Goal: Information Seeking & Learning: Learn about a topic

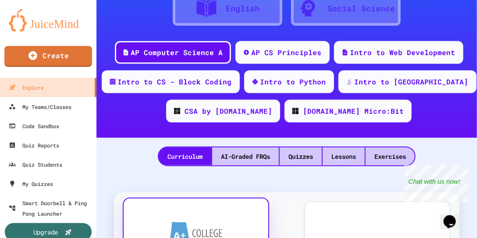
scroll to position [125, 0]
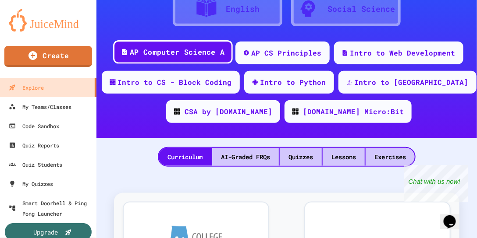
click at [195, 46] on div "AP Computer Science A" at bounding box center [173, 52] width 120 height 24
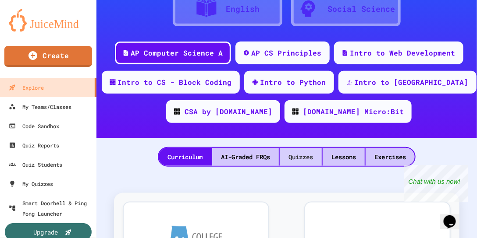
click at [310, 154] on div "Quizzes" at bounding box center [300, 157] width 42 height 18
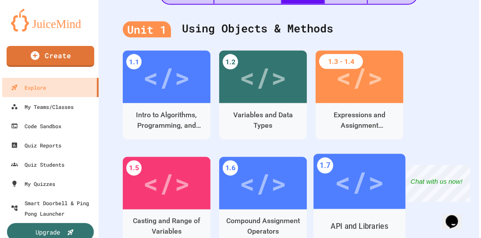
scroll to position [275, 0]
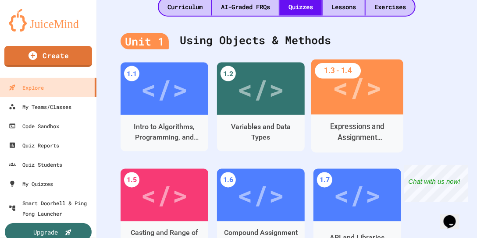
click at [339, 86] on div "</>" at bounding box center [356, 87] width 49 height 41
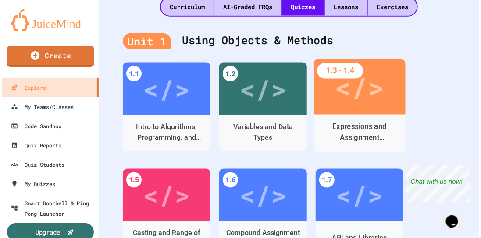
scroll to position [319, 0]
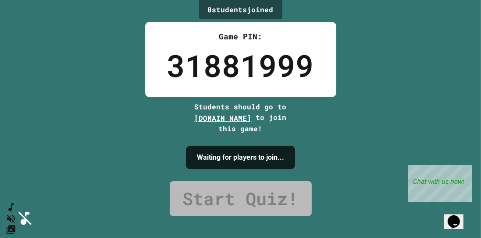
click at [375, 170] on div "0 student s joined Game PIN: 31881999 Students should go to play.juicemind.com …" at bounding box center [240, 119] width 481 height 238
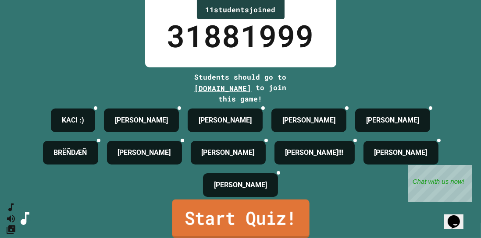
click at [277, 200] on link "Start Quiz!" at bounding box center [240, 219] width 137 height 39
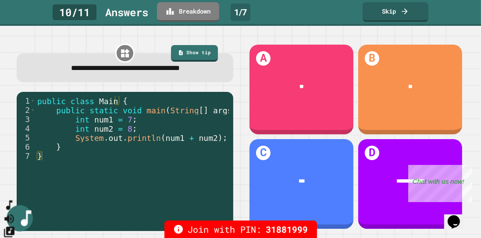
click at [11, 212] on button "SpeedDial basic example" at bounding box center [9, 205] width 13 height 13
click at [13, 212] on icon "SpeedDial basic example" at bounding box center [9, 205] width 13 height 13
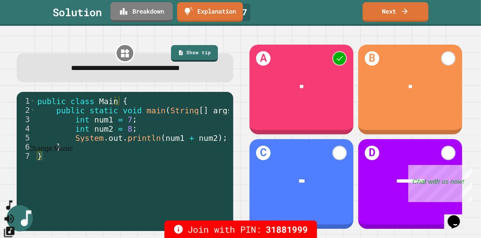
click at [14, 227] on icon "Change Music" at bounding box center [9, 232] width 11 height 11
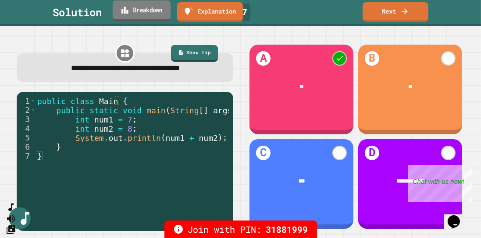
click at [137, 4] on link "Breakdown" at bounding box center [142, 10] width 58 height 21
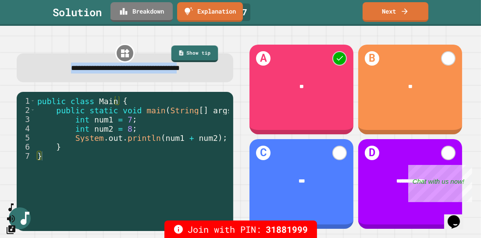
drag, startPoint x: 396, startPoint y: 6, endPoint x: 211, endPoint y: 76, distance: 198.3
click at [211, 76] on div "**********" at bounding box center [240, 119] width 481 height 238
click at [225, 82] on div "**********" at bounding box center [125, 67] width 216 height 29
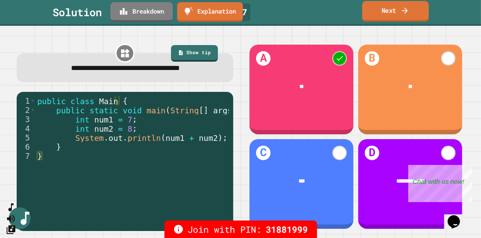
click at [392, 19] on link "Next" at bounding box center [395, 11] width 67 height 21
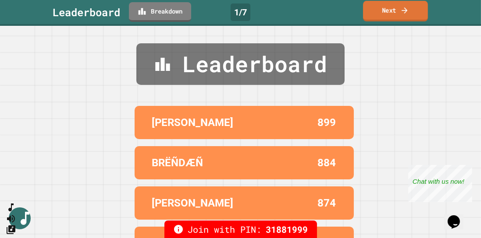
click at [392, 19] on link "Next" at bounding box center [395, 11] width 65 height 21
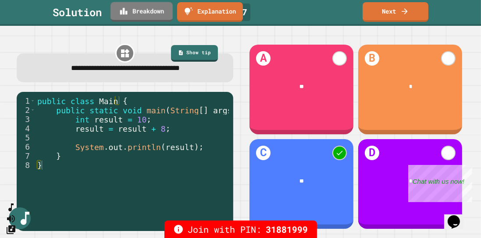
click at [177, 13] on div "Solution Breakdown Explanation 2 / 7 Next" at bounding box center [240, 12] width 481 height 20
click at [169, 12] on link "Breakdown" at bounding box center [141, 10] width 58 height 21
click at [406, 11] on icon at bounding box center [403, 9] width 8 height 9
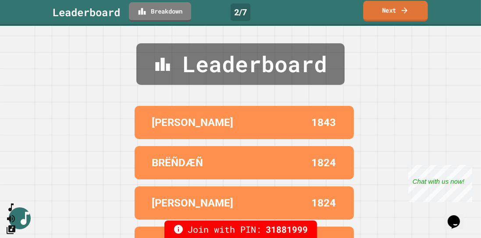
click at [386, 6] on link "Next" at bounding box center [395, 11] width 64 height 21
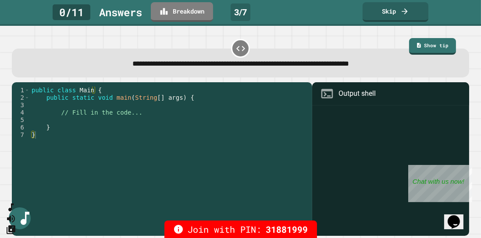
click at [369, 72] on div "**********" at bounding box center [240, 63] width 456 height 29
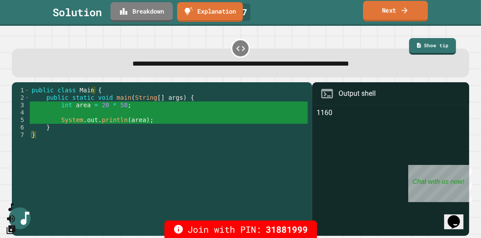
click at [373, 13] on link "Next" at bounding box center [395, 11] width 65 height 21
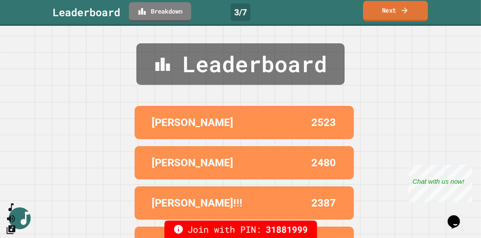
click at [373, 13] on link "Next" at bounding box center [395, 11] width 65 height 21
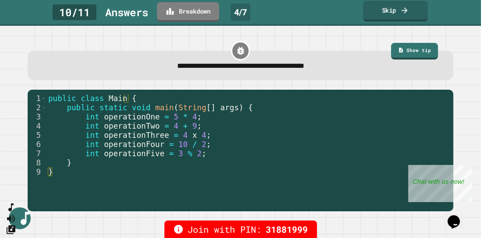
click at [378, 17] on link "Skip" at bounding box center [395, 11] width 65 height 21
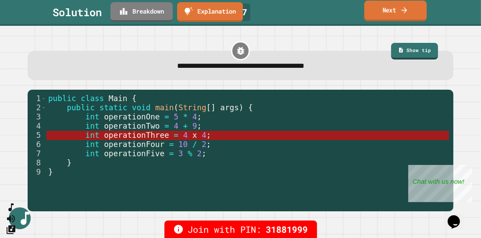
click at [369, 15] on link "Next" at bounding box center [395, 10] width 62 height 21
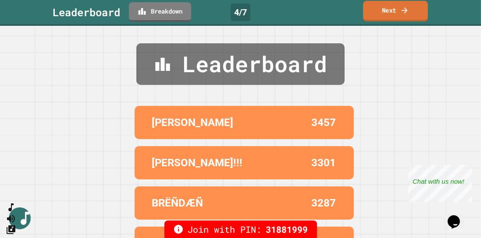
click at [369, 15] on link "Next" at bounding box center [395, 11] width 65 height 21
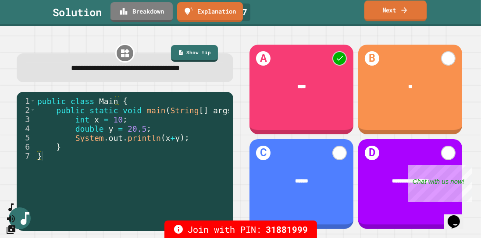
click at [371, 16] on link "Next" at bounding box center [395, 10] width 62 height 21
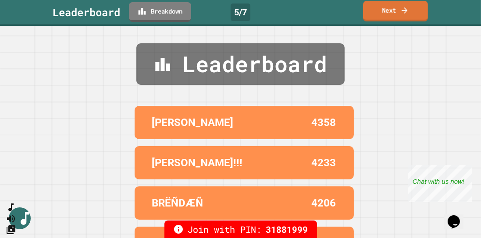
click at [371, 16] on link "Next" at bounding box center [395, 11] width 65 height 21
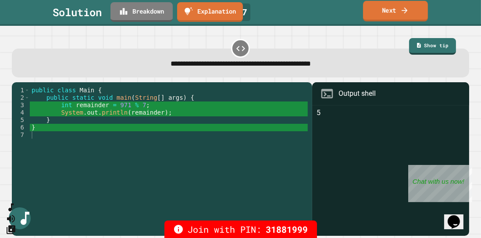
click at [378, 17] on link "Next" at bounding box center [395, 11] width 65 height 21
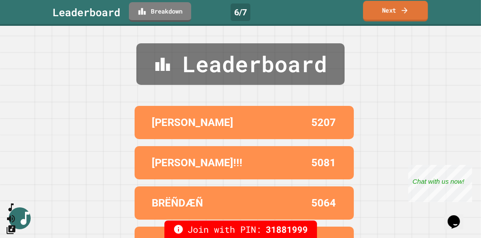
click at [378, 15] on link "Next" at bounding box center [395, 11] width 65 height 21
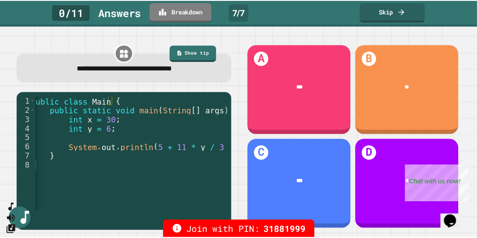
scroll to position [0, 18]
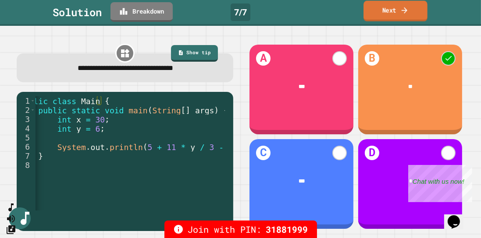
click at [373, 11] on link "Next" at bounding box center [395, 11] width 64 height 21
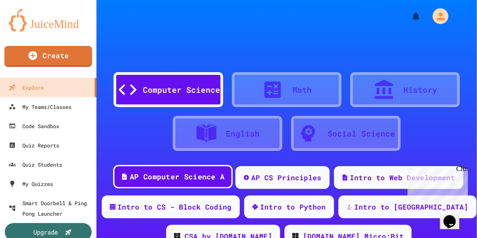
click at [164, 175] on div "AP Computer Science A" at bounding box center [177, 177] width 95 height 11
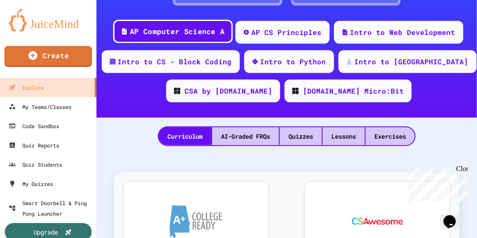
scroll to position [150, 0]
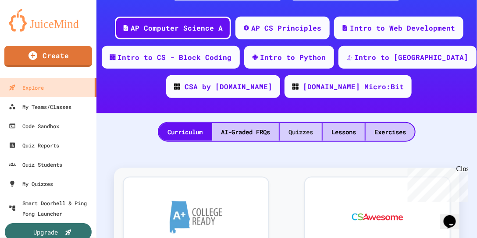
click at [284, 132] on div "Quizzes" at bounding box center [300, 132] width 42 height 18
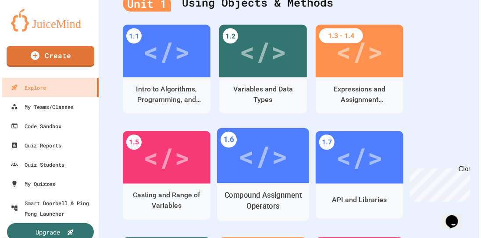
scroll to position [325, 0]
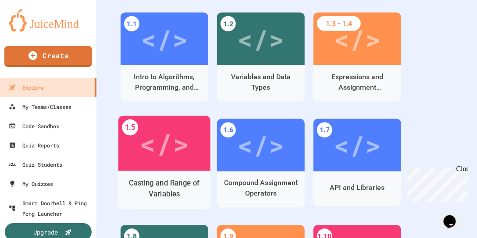
click at [163, 167] on div "</>" at bounding box center [164, 143] width 92 height 55
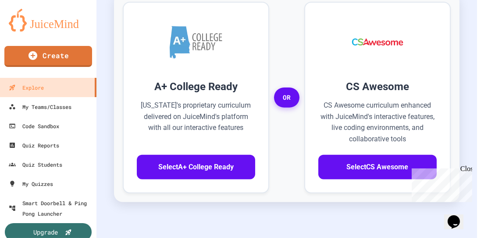
scroll to position [369, 0]
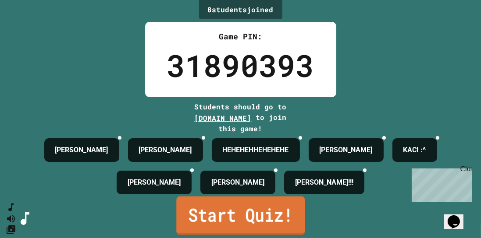
click at [281, 201] on link "Start Quiz!" at bounding box center [240, 216] width 128 height 39
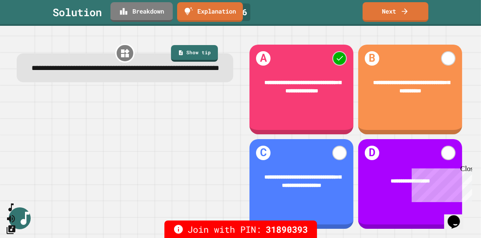
click at [371, 21] on link "Next" at bounding box center [395, 12] width 66 height 20
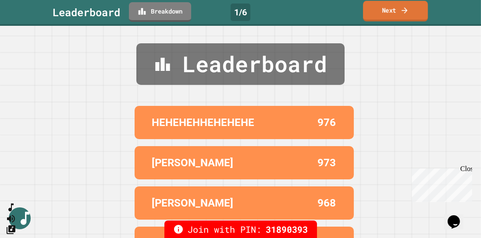
click at [372, 16] on link "Next" at bounding box center [395, 11] width 65 height 21
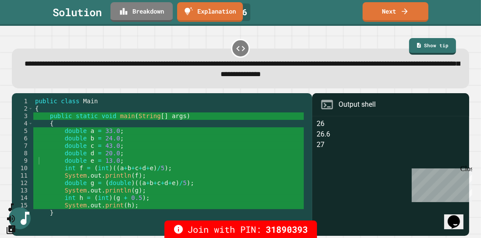
click at [453, 215] on icon "Opens Chat This icon Opens the chat window." at bounding box center [453, 222] width 14 height 14
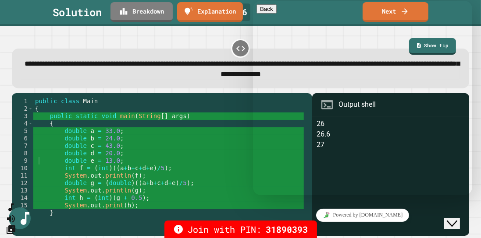
click at [252, 1] on textarea at bounding box center [252, 1] width 0 height 0
click at [176, 73] on span "**********" at bounding box center [242, 69] width 435 height 18
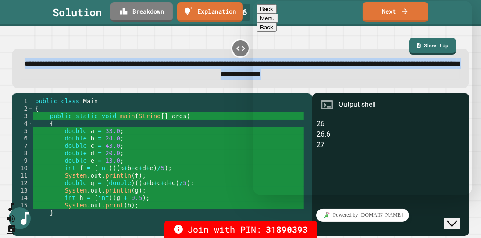
click at [176, 73] on span "**********" at bounding box center [242, 69] width 435 height 18
copy div "**********"
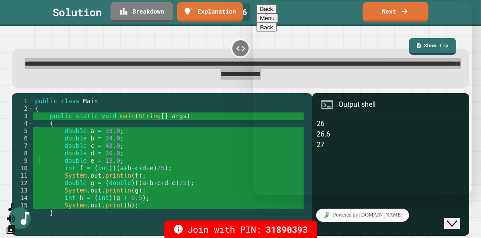
click at [252, 1] on div "**********" at bounding box center [252, 1] width 0 height 0
drag, startPoint x: 326, startPoint y: 184, endPoint x: 367, endPoint y: 189, distance: 41.1
click at [252, 1] on div "**********" at bounding box center [252, 1] width 0 height 0
paste textarea "**********"
type textarea "**********"
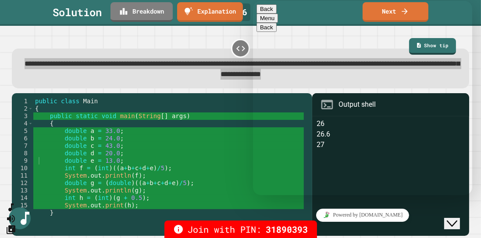
click at [266, 13] on button "Back" at bounding box center [266, 8] width 20 height 9
click at [453, 218] on button "Close Chat This icon closes the chat window." at bounding box center [451, 223] width 16 height 11
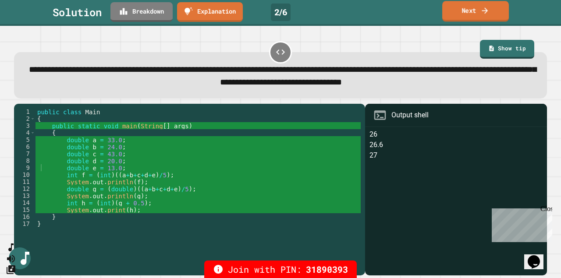
click at [446, 12] on link "Next" at bounding box center [475, 11] width 67 height 21
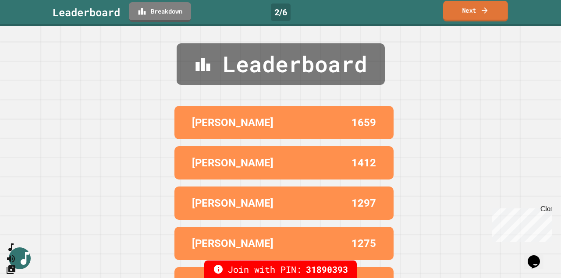
click at [457, 13] on link "Next" at bounding box center [475, 11] width 65 height 21
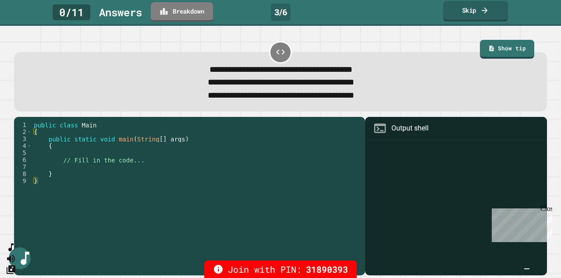
click at [457, 13] on link "Skip" at bounding box center [475, 11] width 65 height 21
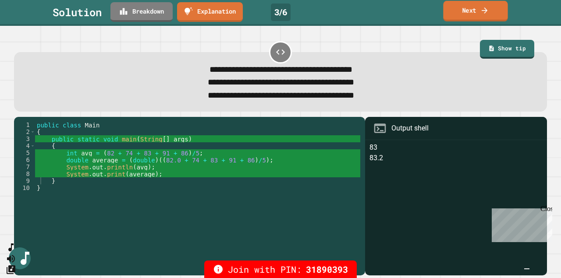
click at [457, 13] on link "Next" at bounding box center [475, 11] width 64 height 21
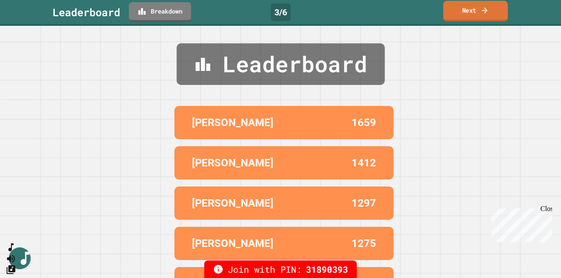
click at [457, 13] on link "Next" at bounding box center [475, 11] width 64 height 21
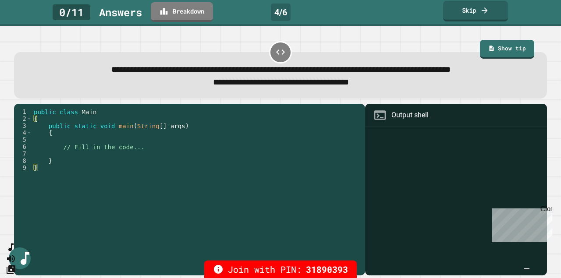
click at [457, 13] on link "Skip" at bounding box center [475, 11] width 65 height 21
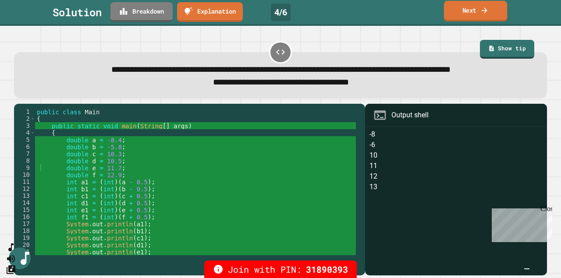
click at [457, 13] on link "Next" at bounding box center [475, 11] width 63 height 21
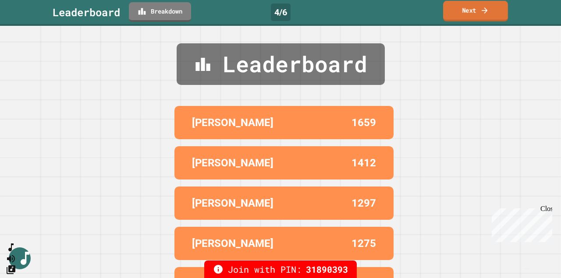
click at [457, 13] on link "Next" at bounding box center [475, 11] width 65 height 21
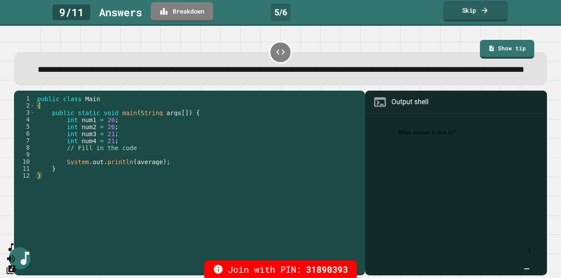
click at [477, 13] on link "Skip" at bounding box center [475, 11] width 65 height 21
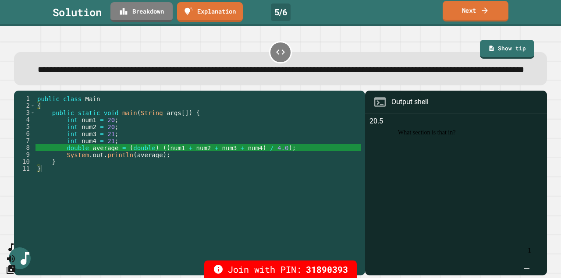
click at [463, 8] on link "Next" at bounding box center [475, 11] width 66 height 21
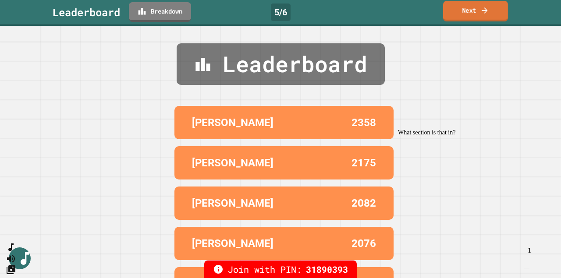
click at [463, 8] on link "Next" at bounding box center [475, 11] width 65 height 21
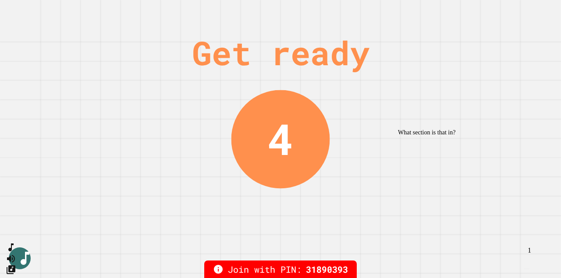
click at [463, 8] on div "Get ready 4" at bounding box center [280, 139] width 561 height 278
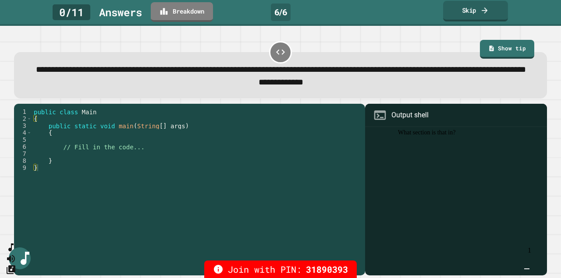
click at [472, 10] on link "Skip" at bounding box center [475, 11] width 65 height 21
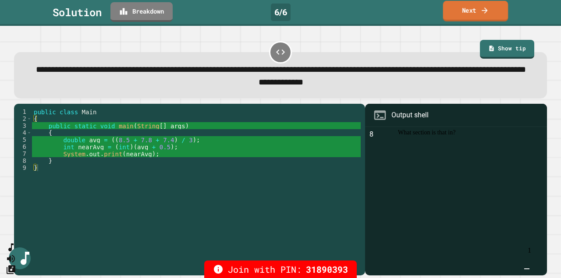
click at [472, 10] on link "Next" at bounding box center [475, 11] width 65 height 21
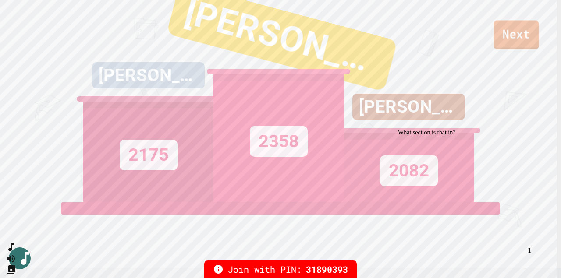
click at [480, 32] on link "Next" at bounding box center [515, 35] width 45 height 29
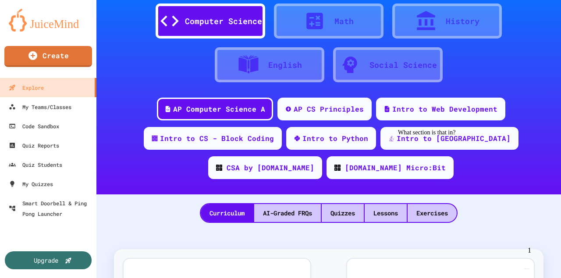
scroll to position [29, 0]
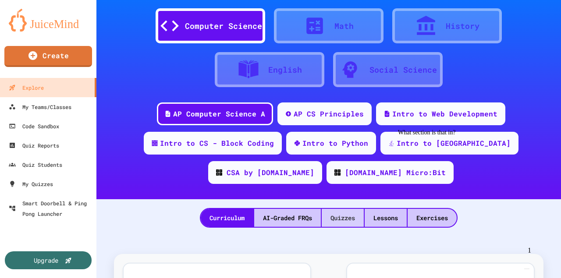
click at [354, 213] on div "Quizzes" at bounding box center [343, 218] width 42 height 18
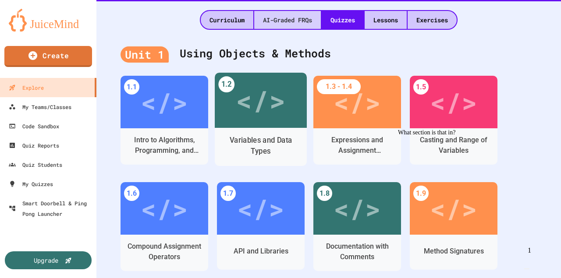
scroll to position [233, 0]
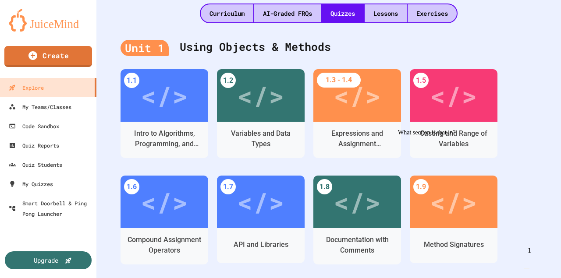
click at [480, 238] on img "Chat widget" at bounding box center [527, 269] width 0 height 0
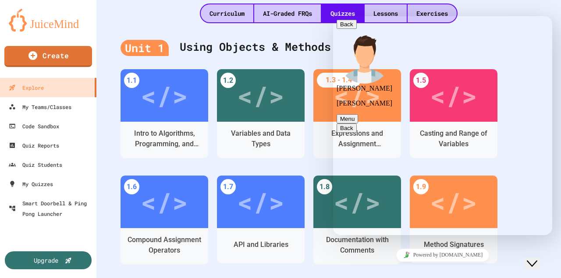
click at [333, 16] on textarea "**********" at bounding box center [333, 16] width 0 height 0
type textarea "**********"
click at [341, 27] on button "Back" at bounding box center [346, 24] width 20 height 9
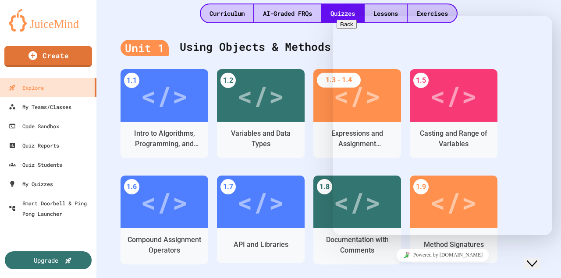
click at [294, 57] on div "Unit 1 Using Objects & Methods" at bounding box center [328, 47] width 416 height 35
click at [480, 238] on icon "Close Chat This icon closes the chat window." at bounding box center [532, 263] width 11 height 11
